Goal: Information Seeking & Learning: Learn about a topic

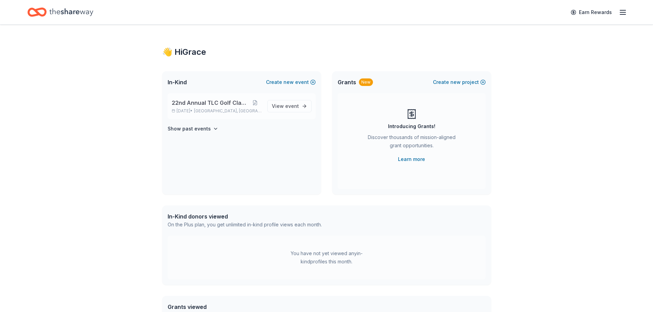
click at [214, 110] on span "[GEOGRAPHIC_DATA], [GEOGRAPHIC_DATA]" at bounding box center [228, 110] width 68 height 5
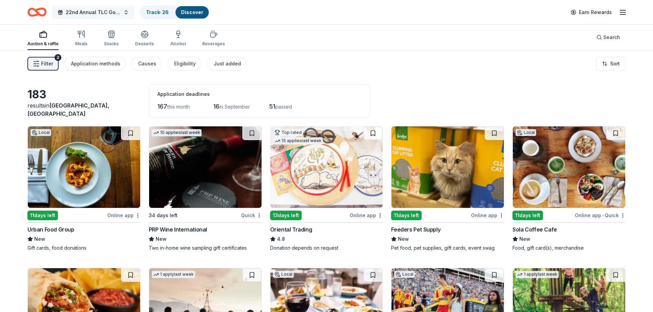
click at [84, 11] on span "22nd Annual TLC Golf Classic" at bounding box center [93, 12] width 55 height 8
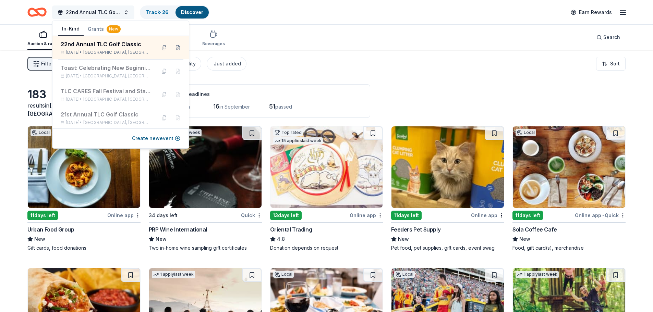
click at [84, 11] on span "22nd Annual TLC Golf Classic" at bounding box center [93, 12] width 55 height 8
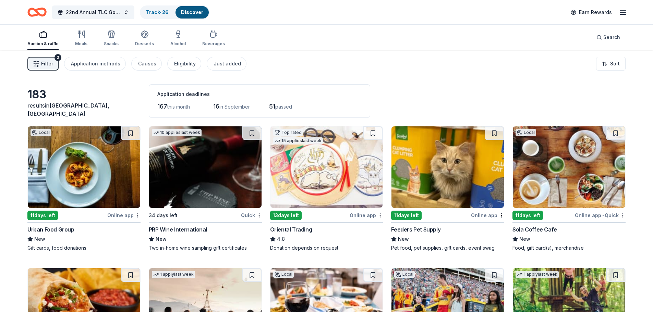
click at [621, 13] on icon "button" at bounding box center [623, 12] width 8 height 8
click at [177, 62] on div "Eligibility" at bounding box center [185, 64] width 22 height 8
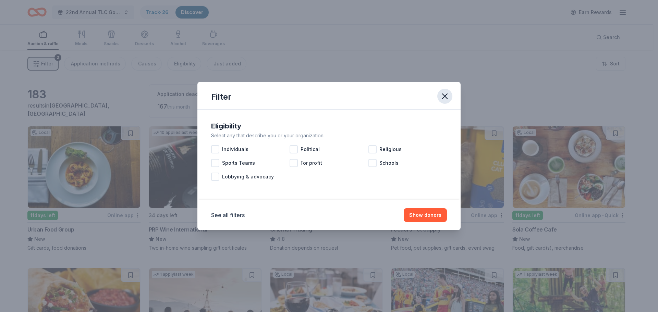
click at [447, 96] on icon "button" at bounding box center [445, 97] width 10 height 10
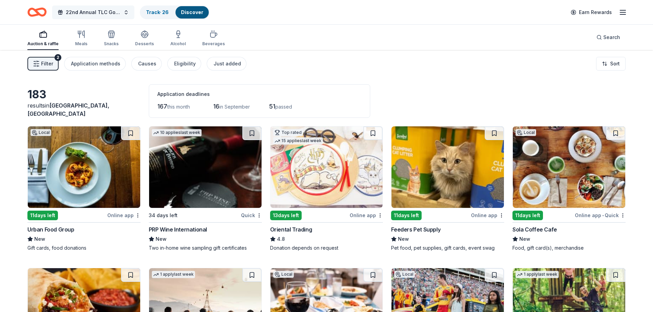
click at [119, 16] on span "22nd Annual TLC Golf Classic" at bounding box center [93, 12] width 55 height 8
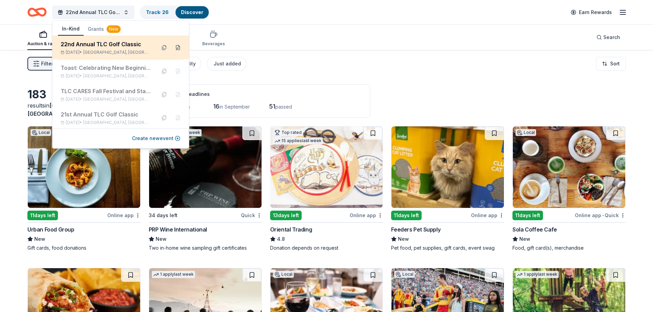
click at [173, 48] on button at bounding box center [177, 47] width 11 height 11
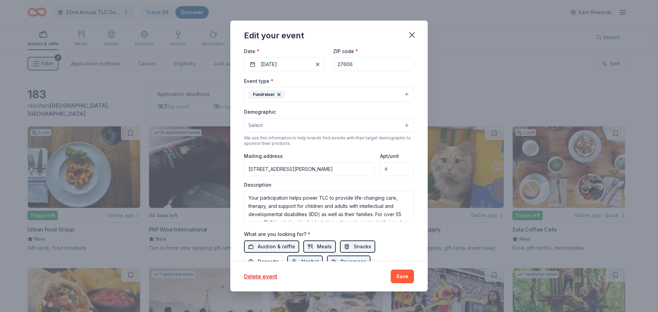
scroll to position [157, 0]
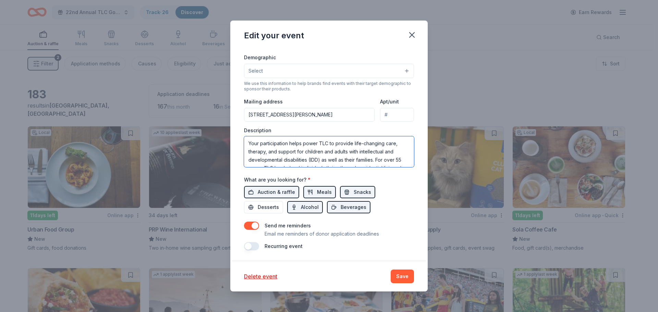
click at [299, 151] on textarea "Your participation helps power TLC to provide life-changing care, therapy, and …" at bounding box center [329, 151] width 170 height 31
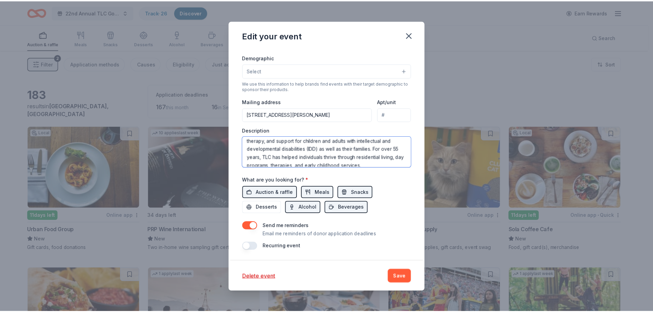
scroll to position [16, 0]
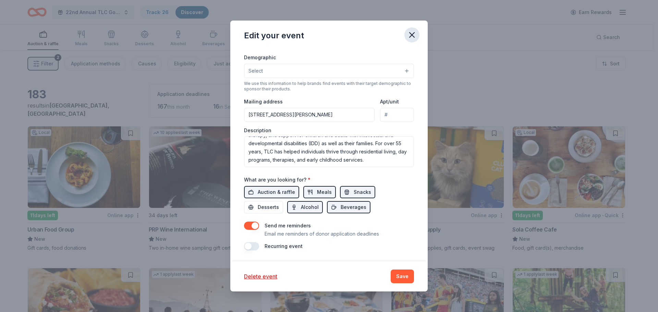
click at [407, 33] on button "button" at bounding box center [412, 34] width 15 height 15
